Goal: Task Accomplishment & Management: Complete application form

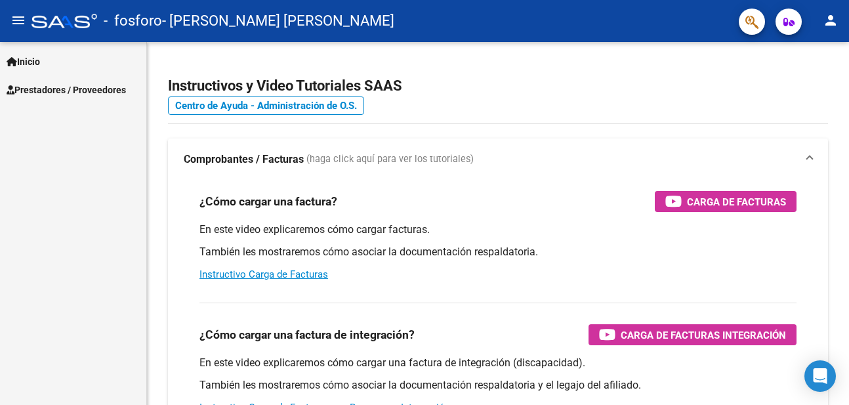
click at [104, 86] on span "Prestadores / Proveedores" at bounding box center [66, 90] width 119 height 14
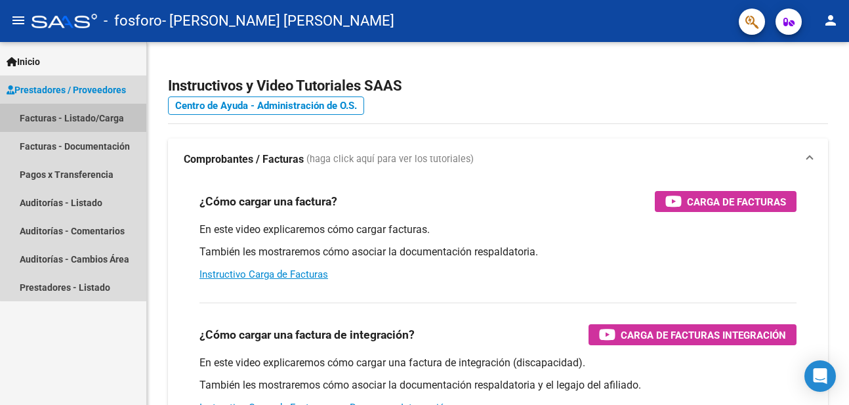
click at [96, 126] on link "Facturas - Listado/Carga" at bounding box center [73, 118] width 146 height 28
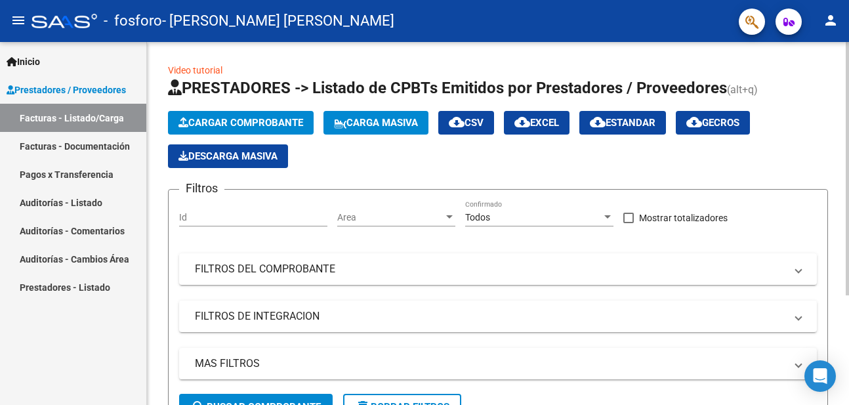
click at [246, 110] on app-list-header "PRESTADORES -> Listado de CPBTs Emitidos por Prestadores / Proveedores (alt+q) …" at bounding box center [498, 254] width 660 height 354
click at [251, 124] on span "Cargar Comprobante" at bounding box center [240, 123] width 125 height 12
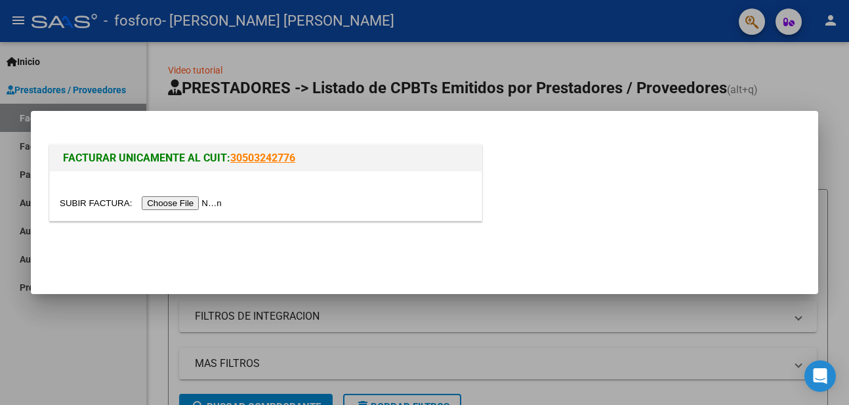
click at [184, 202] on input "file" at bounding box center [143, 203] width 166 height 14
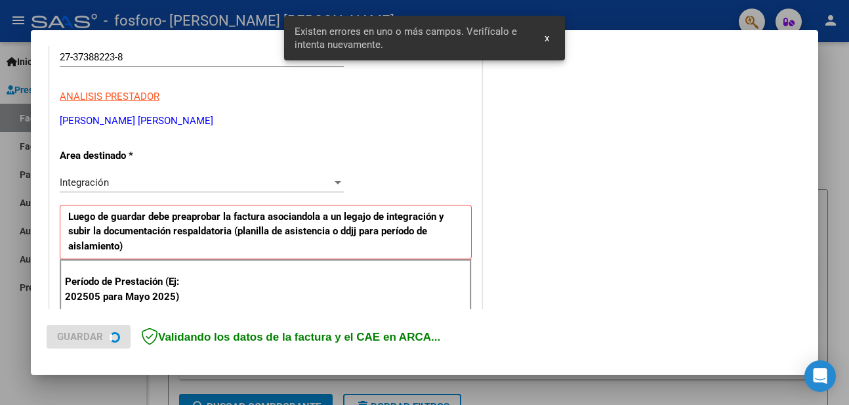
scroll to position [316, 0]
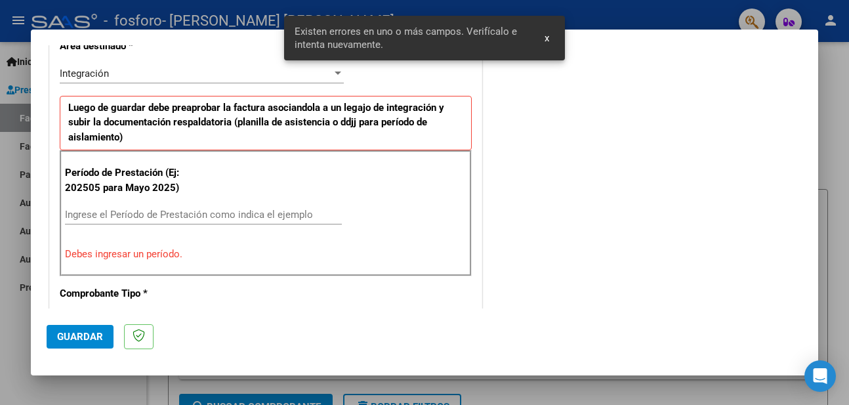
click at [149, 215] on input "Ingrese el Período de Prestación como indica el ejemplo" at bounding box center [203, 215] width 277 height 12
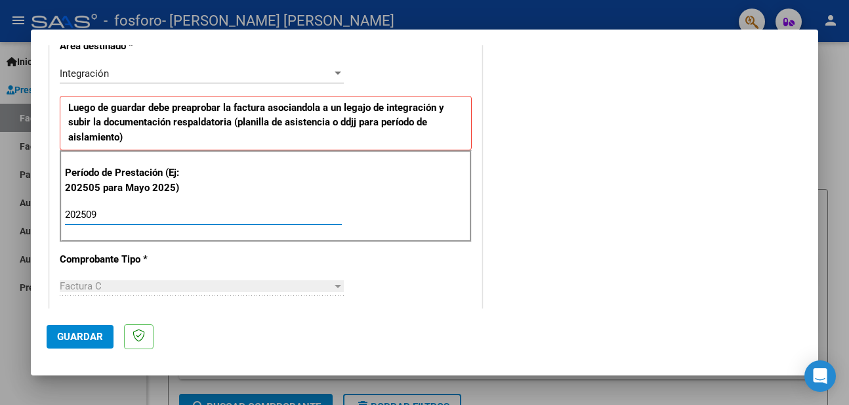
type input "202509"
click at [115, 289] on div "Factura C" at bounding box center [196, 286] width 272 height 12
click at [788, 96] on div "COMENTARIOS Comentarios del Prestador / Gerenciador:" at bounding box center [644, 329] width 318 height 1170
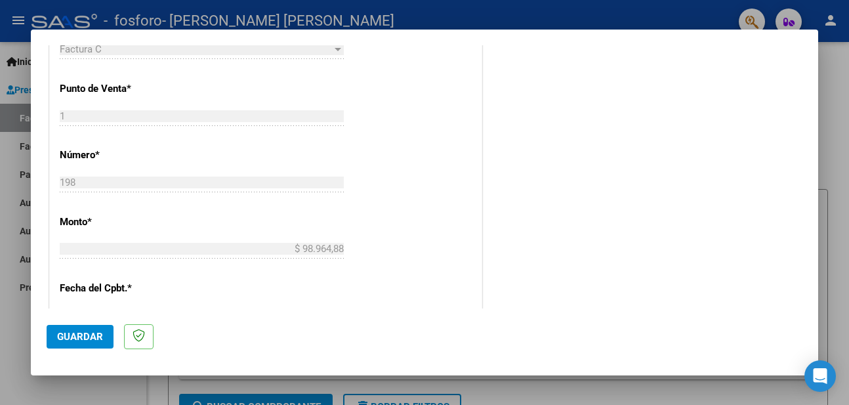
scroll to position [549, 0]
